Goal: Task Accomplishment & Management: Complete application form

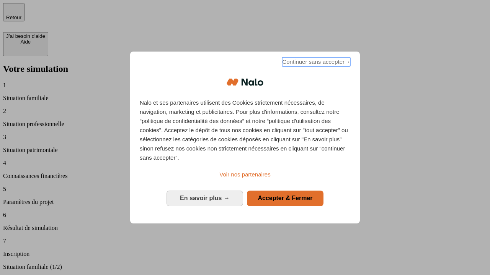
click at [315, 63] on span "Continuer sans accepter →" at bounding box center [316, 61] width 68 height 9
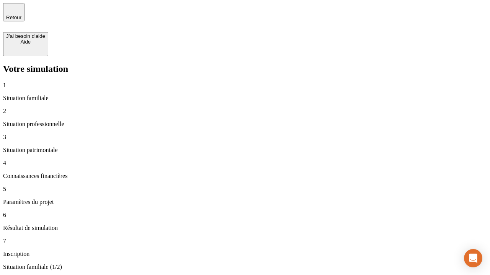
type input "30 000"
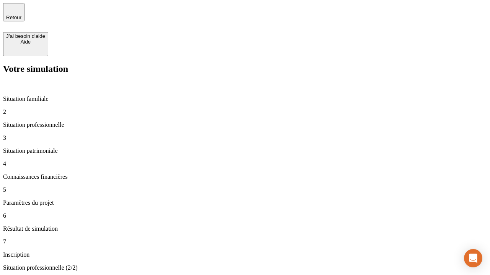
type input "0"
type input "1 000"
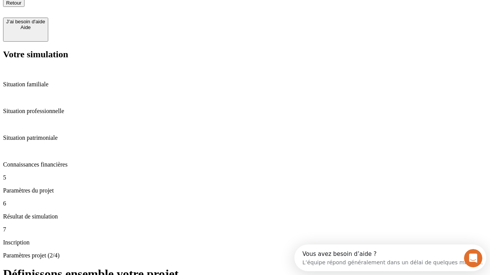
type input "40"
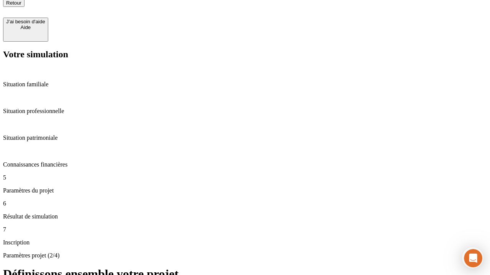
type input "200 000"
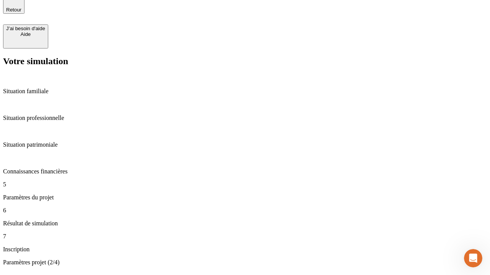
type input "640"
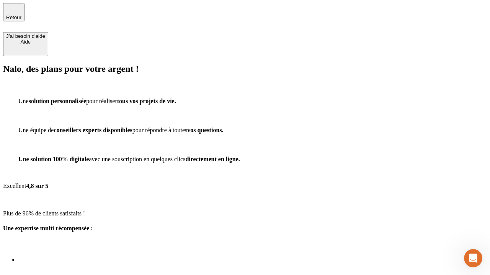
scroll to position [5, 0]
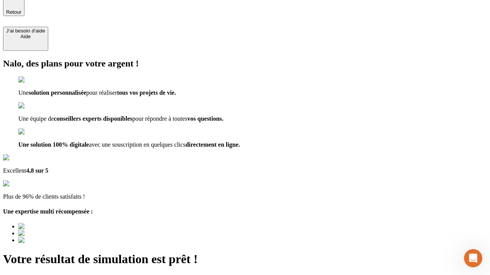
type input "[EMAIL_ADDRESS][DOMAIN_NAME]"
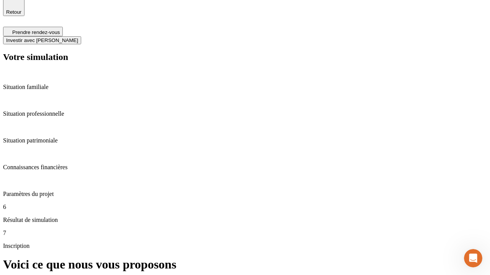
click at [78, 37] on span "Investir avec [PERSON_NAME]" at bounding box center [42, 40] width 72 height 6
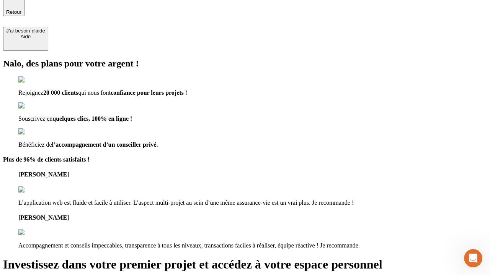
scroll to position [5, 0]
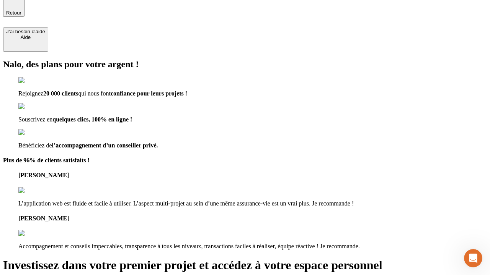
type input "abc"
